Goal: Task Accomplishment & Management: Manage account settings

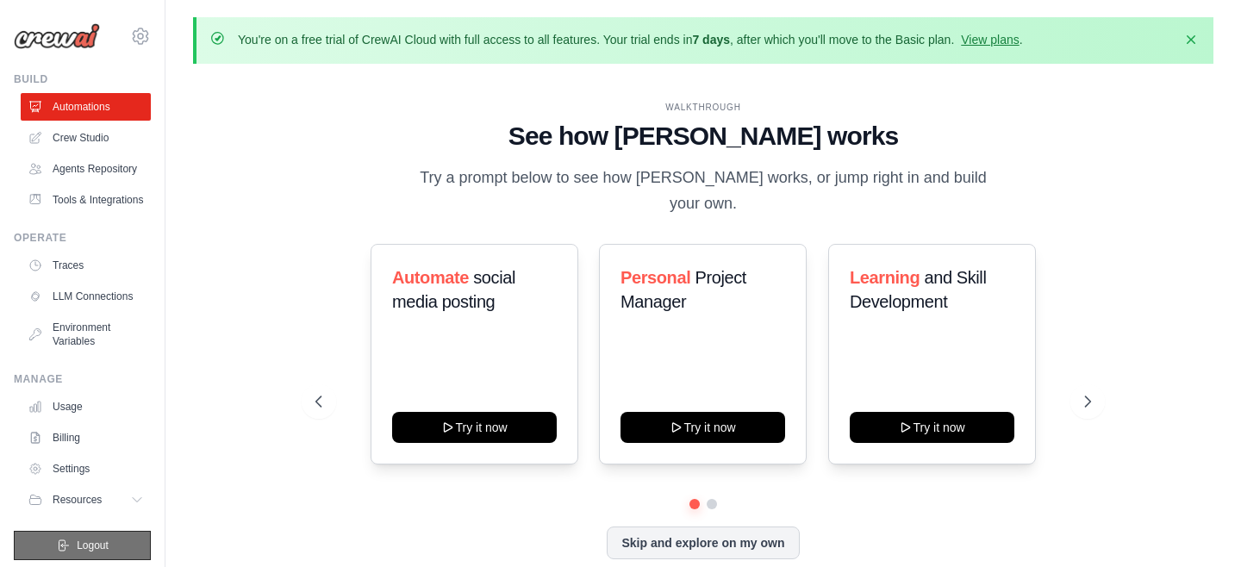
click at [75, 551] on button "Logout" at bounding box center [82, 545] width 137 height 29
